Goal: Check status: Check status

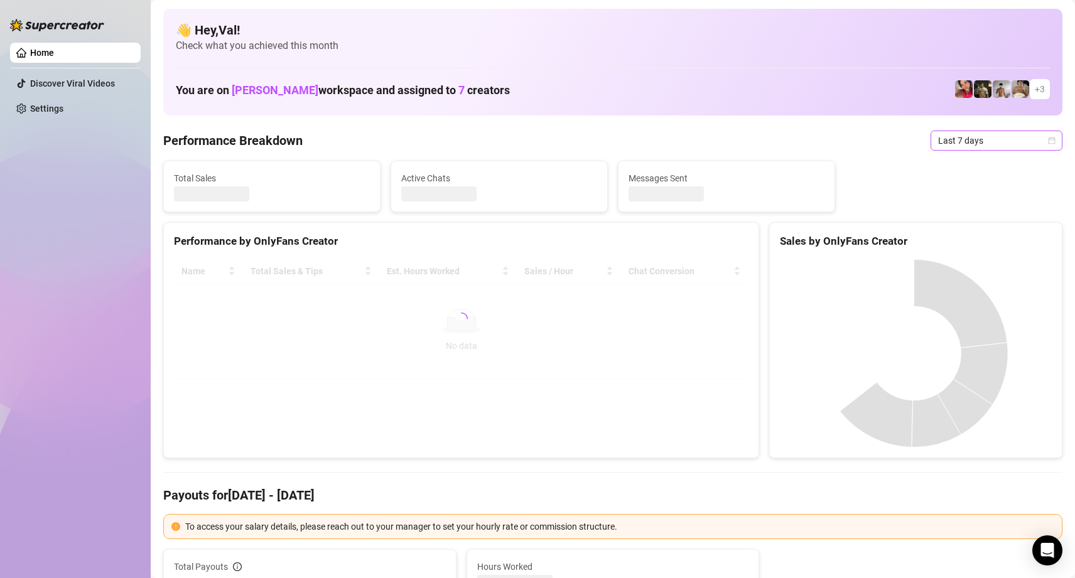
click at [1037, 137] on span "Last 7 days" at bounding box center [996, 140] width 117 height 19
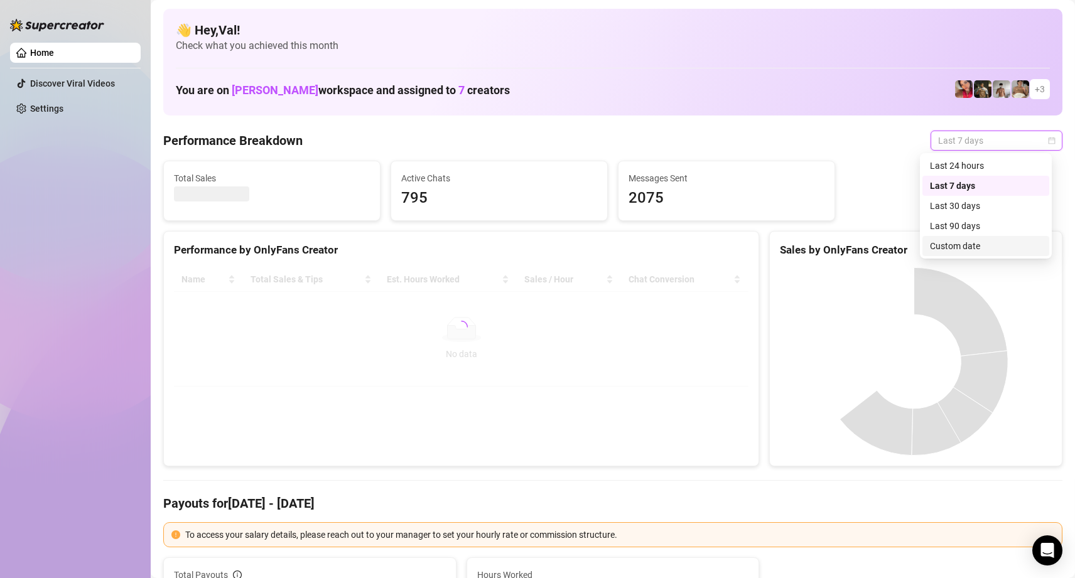
click at [951, 249] on div "Custom date" at bounding box center [986, 246] width 112 height 14
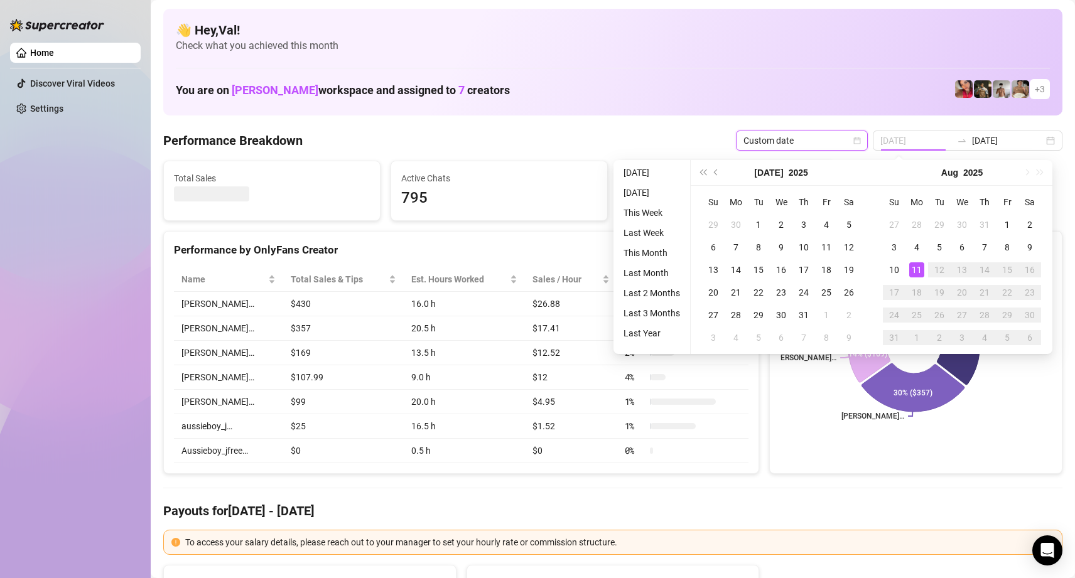
click at [917, 267] on div "11" at bounding box center [916, 269] width 15 height 15
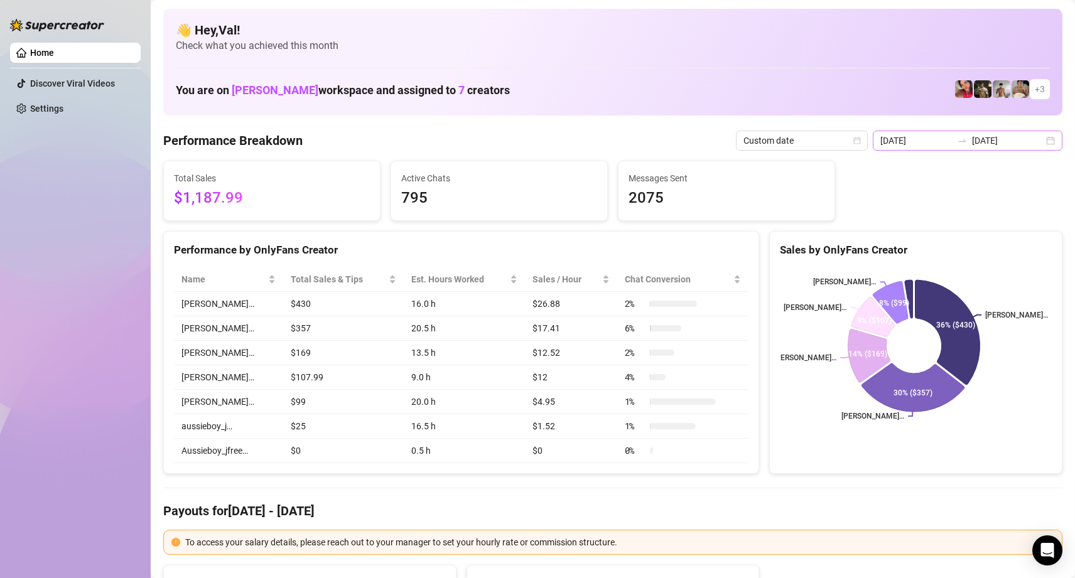
click at [1043, 139] on div "[DATE] [DATE]" at bounding box center [968, 141] width 190 height 20
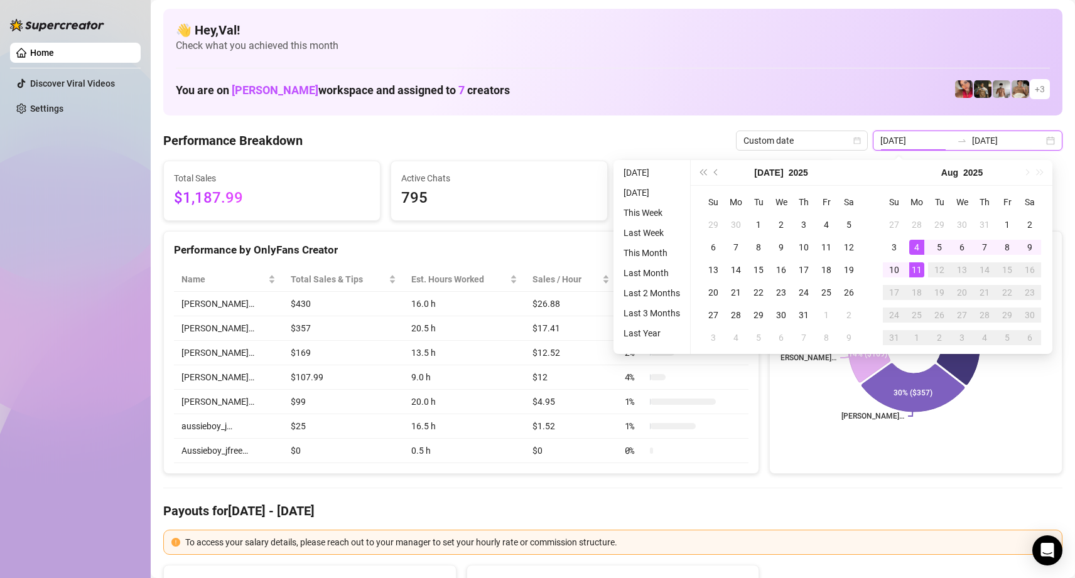
type input "[DATE]"
click at [919, 268] on div "11" at bounding box center [916, 269] width 15 height 15
type input "[DATE]"
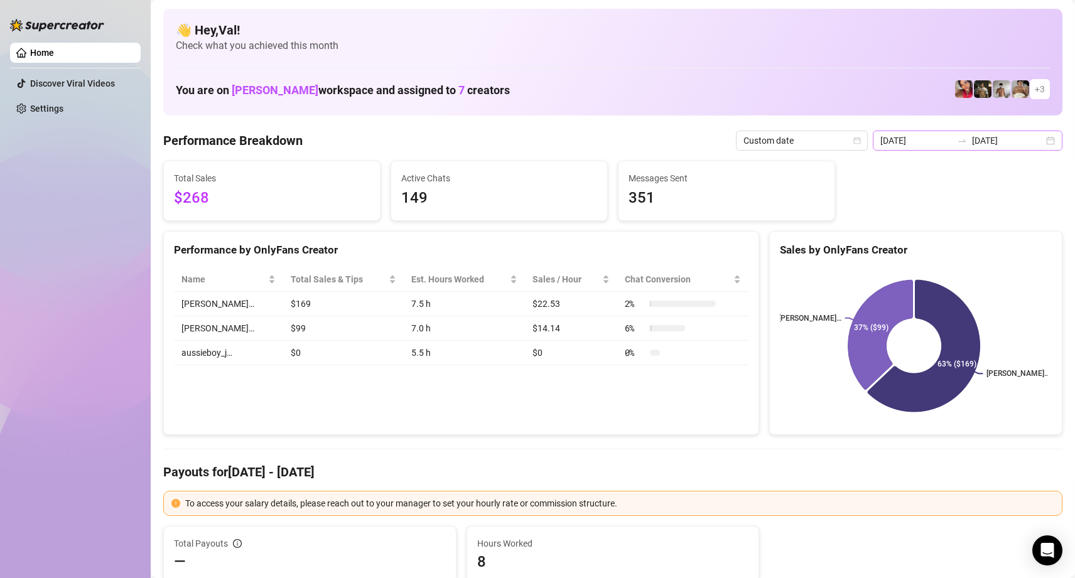
click at [1045, 143] on div "[DATE] [DATE]" at bounding box center [968, 141] width 190 height 20
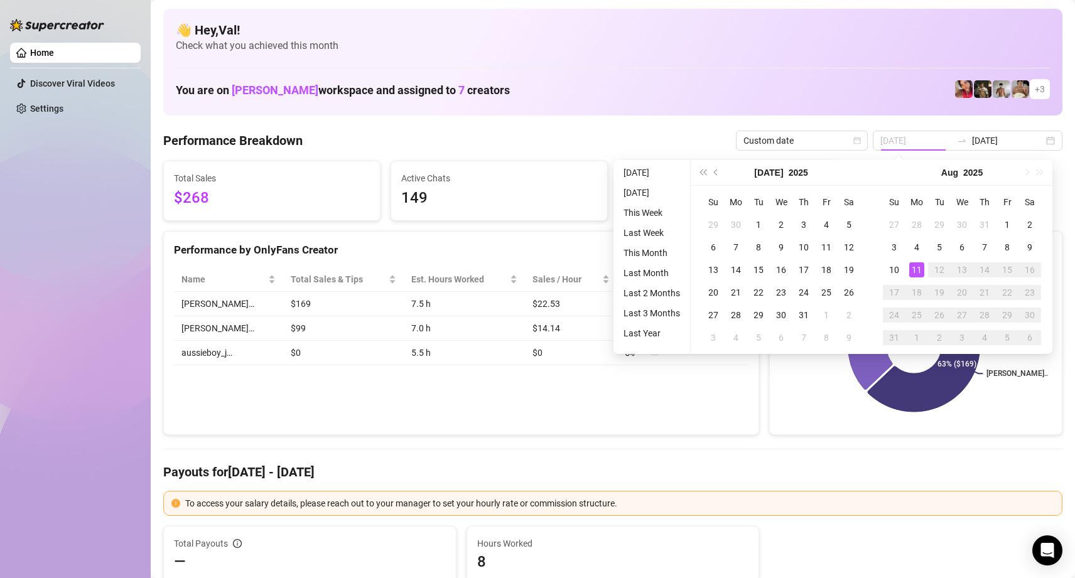
click at [917, 264] on div "11" at bounding box center [916, 269] width 15 height 15
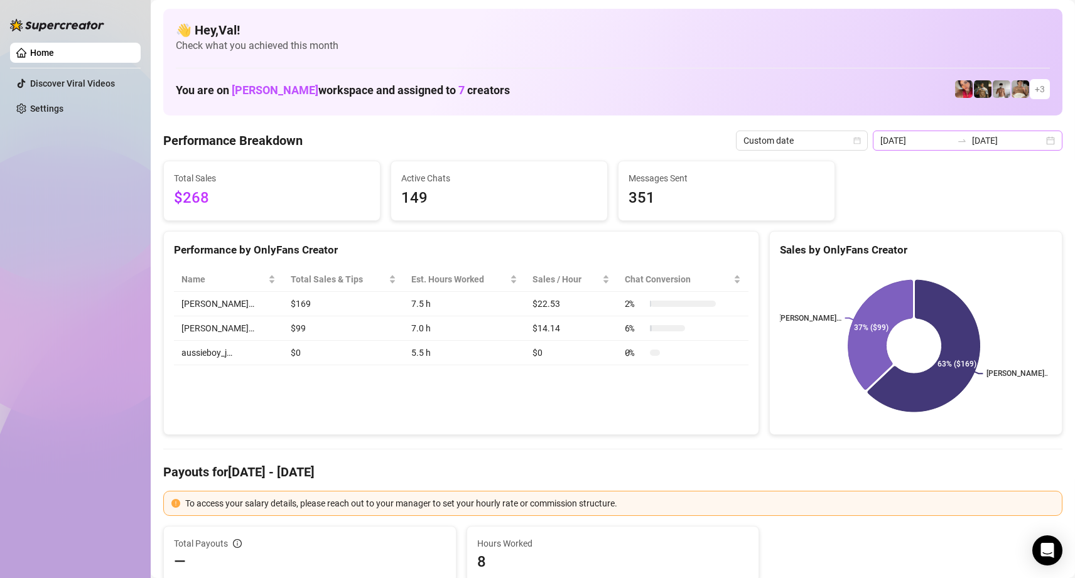
click at [1041, 139] on div "[DATE] [DATE]" at bounding box center [968, 141] width 190 height 20
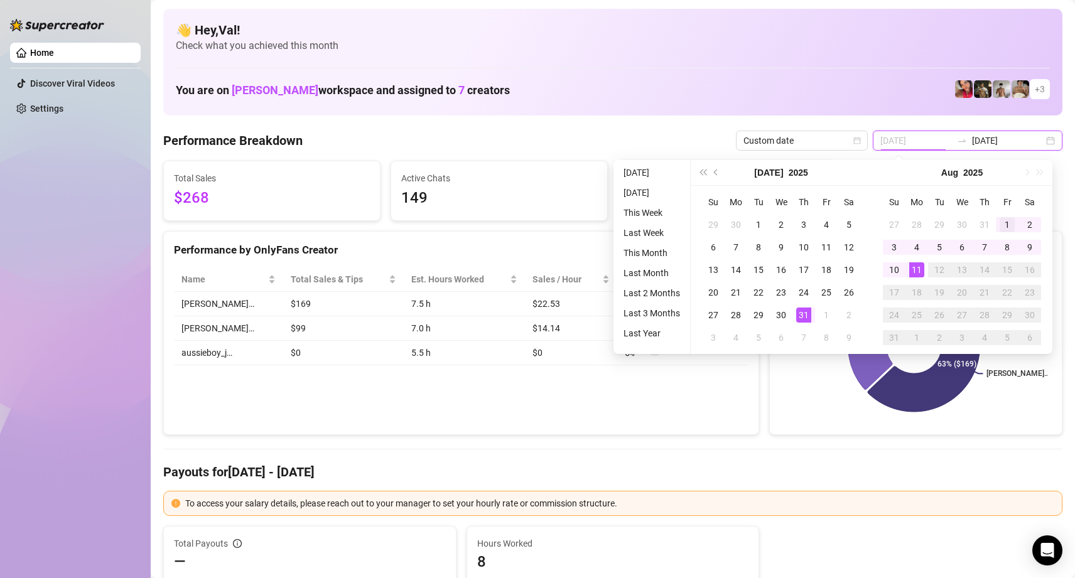
type input "[DATE]"
click at [1006, 218] on div "1" at bounding box center [1007, 224] width 15 height 15
type input "[DATE]"
click at [917, 271] on div "11" at bounding box center [916, 269] width 15 height 15
type input "[DATE]"
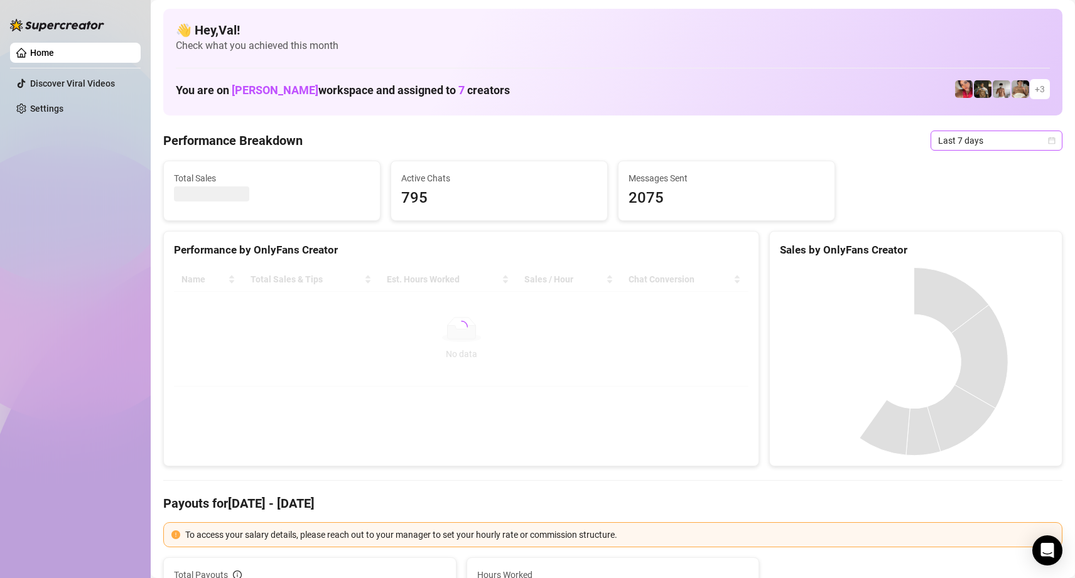
click at [1048, 140] on icon "calendar" at bounding box center [1051, 140] width 7 height 7
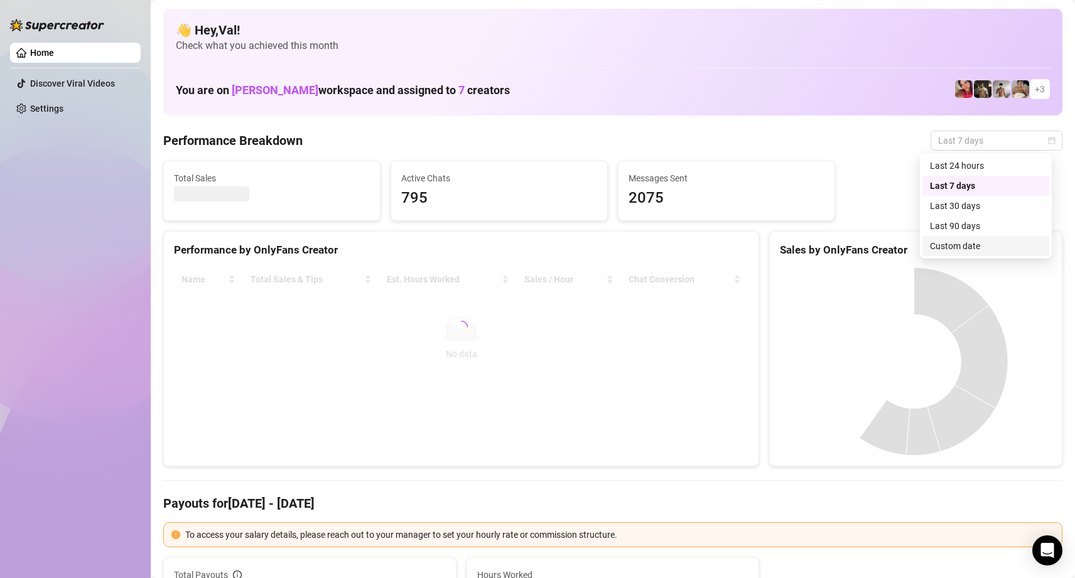
click at [979, 242] on div "Custom date" at bounding box center [986, 246] width 112 height 14
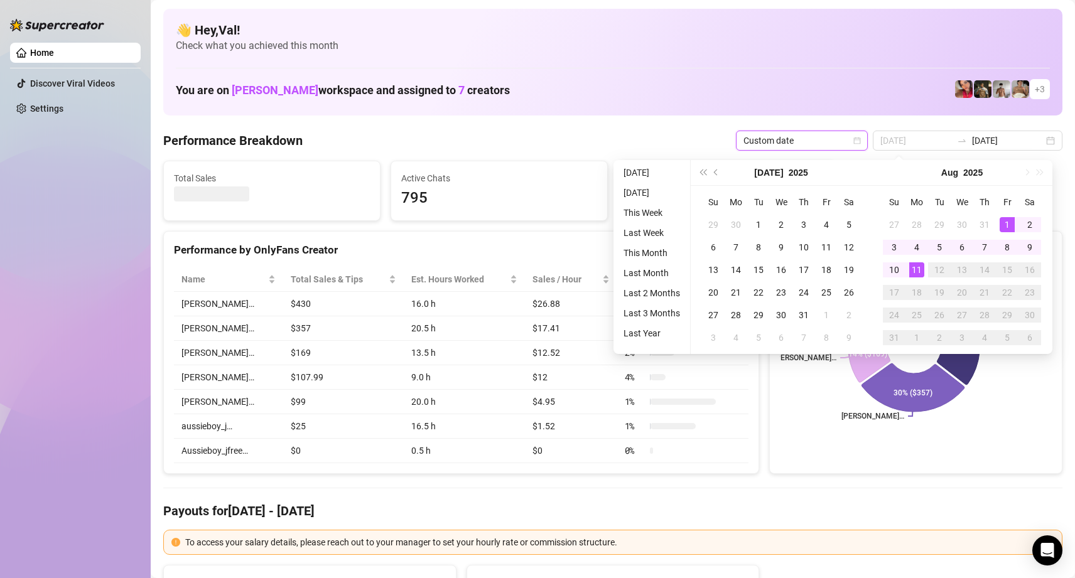
type input "[DATE]"
click at [1006, 224] on div "1" at bounding box center [1007, 224] width 15 height 15
type input "2025-08-07"
type input "[DATE]"
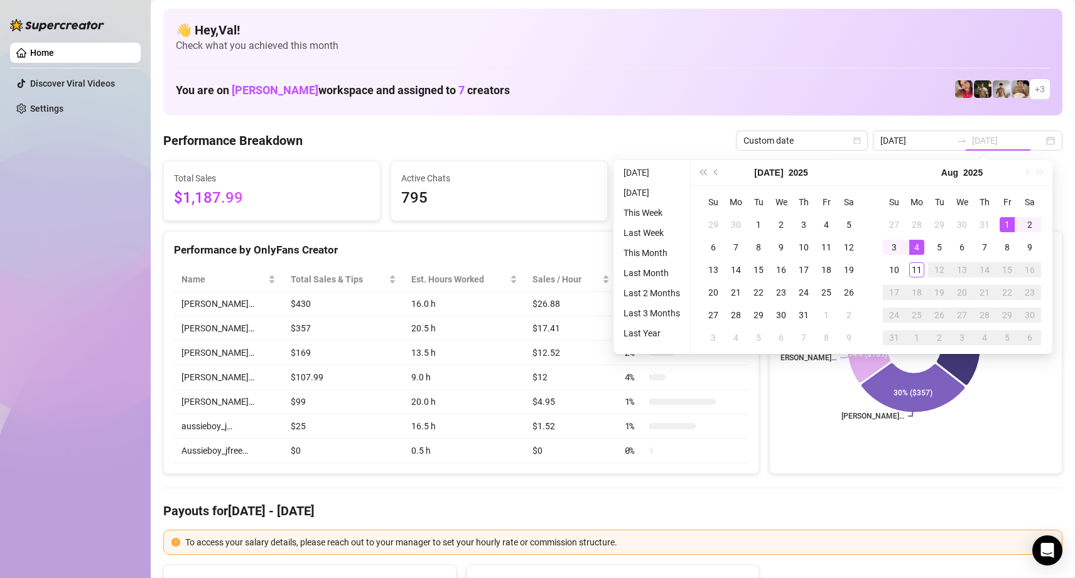
click at [1010, 224] on div "1" at bounding box center [1007, 224] width 15 height 15
type input "[DATE]"
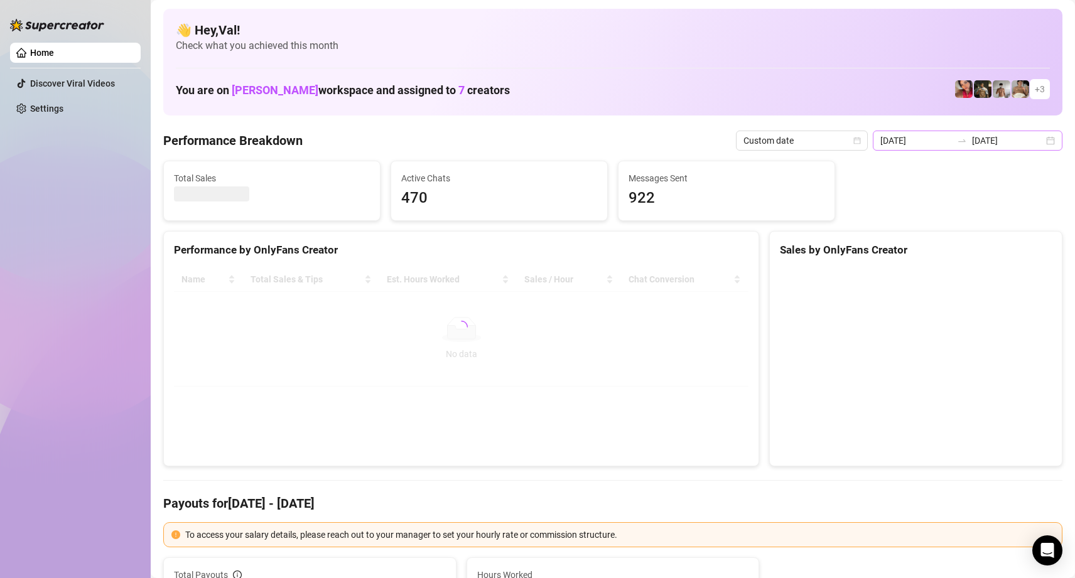
click at [1038, 139] on div "2025-08-01 2025-08-04" at bounding box center [968, 141] width 190 height 20
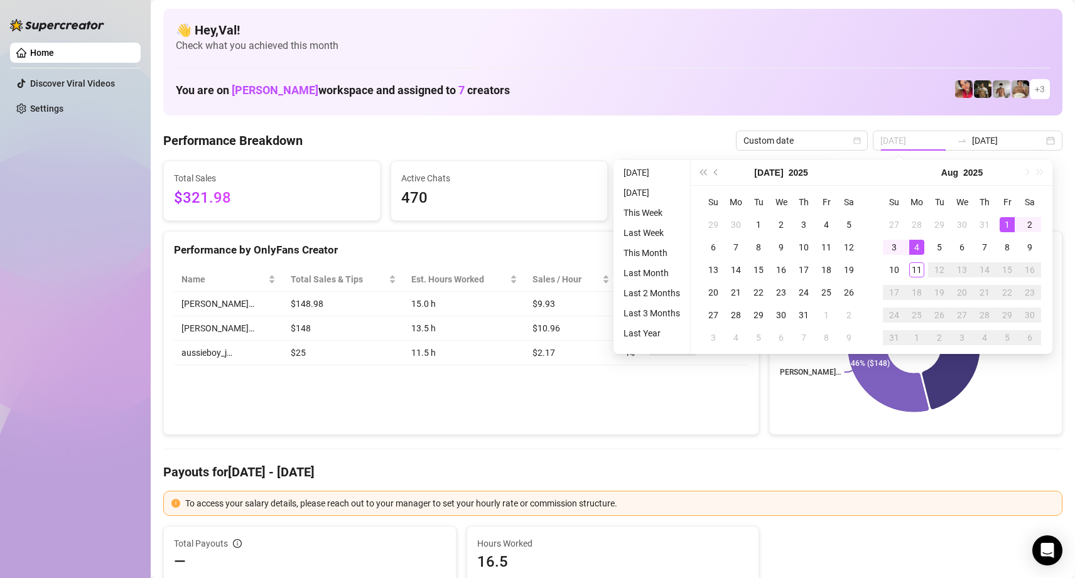
click at [1006, 224] on div "1" at bounding box center [1007, 224] width 15 height 15
type input "[DATE]"
click at [914, 267] on div "11" at bounding box center [916, 269] width 15 height 15
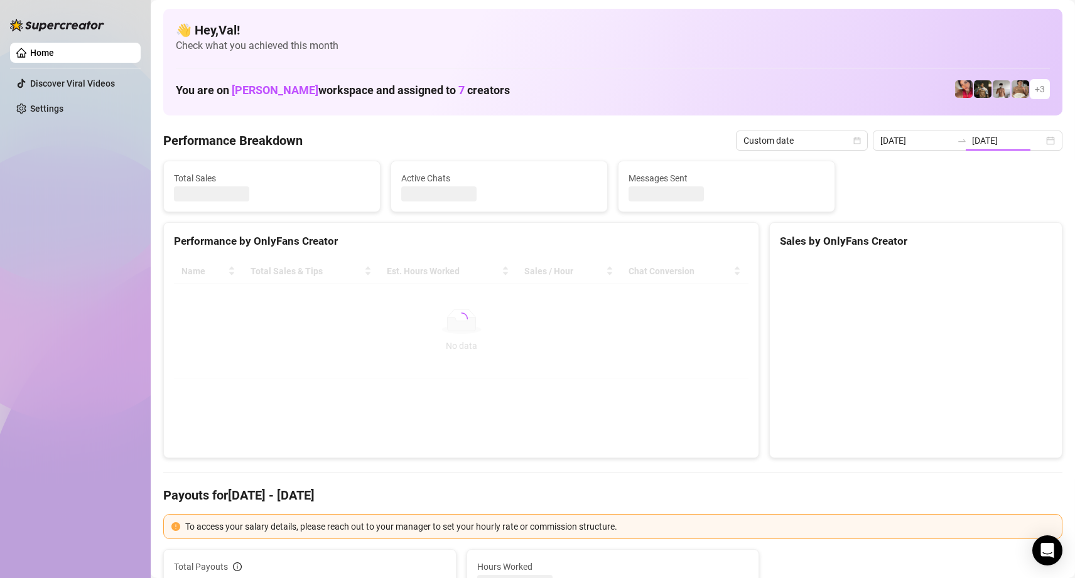
type input "[DATE]"
